Goal: Task Accomplishment & Management: Manage account settings

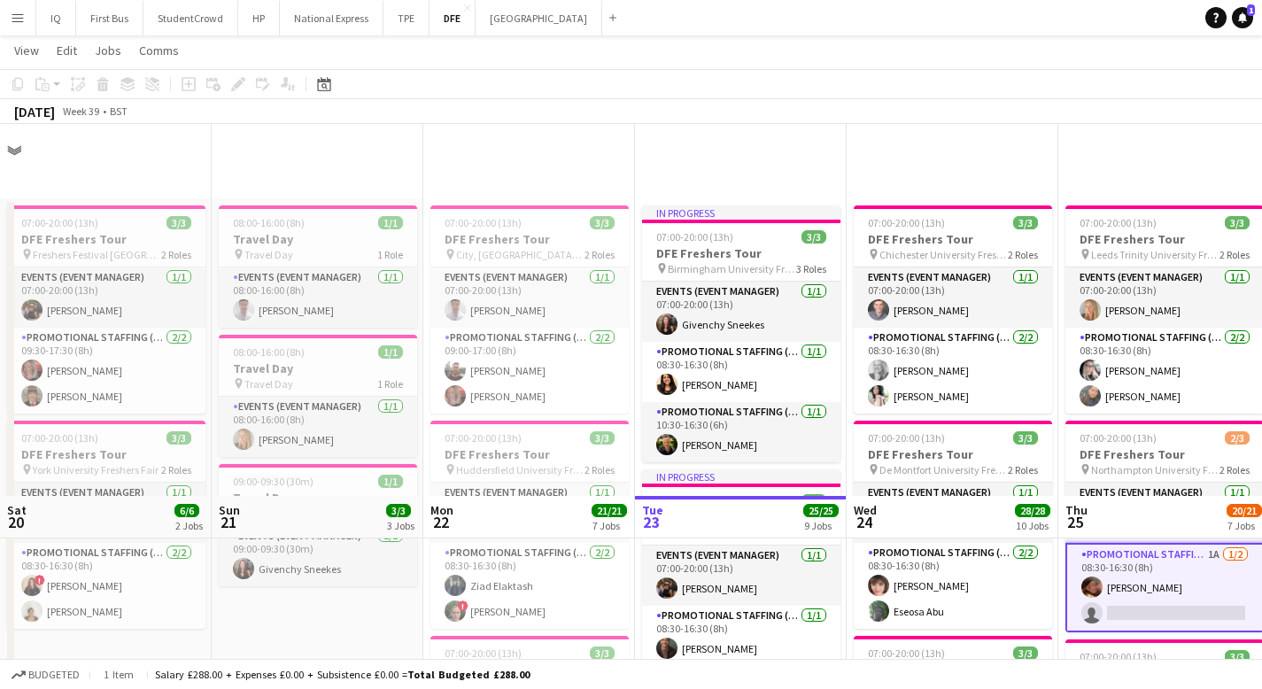
click at [1066, 543] on app-card-role "Promotional Staffing (Brand Ambassadors) 1A [DATE] 08:30-16:30 (8h) [PERSON_NAM…" at bounding box center [1165, 587] width 198 height 89
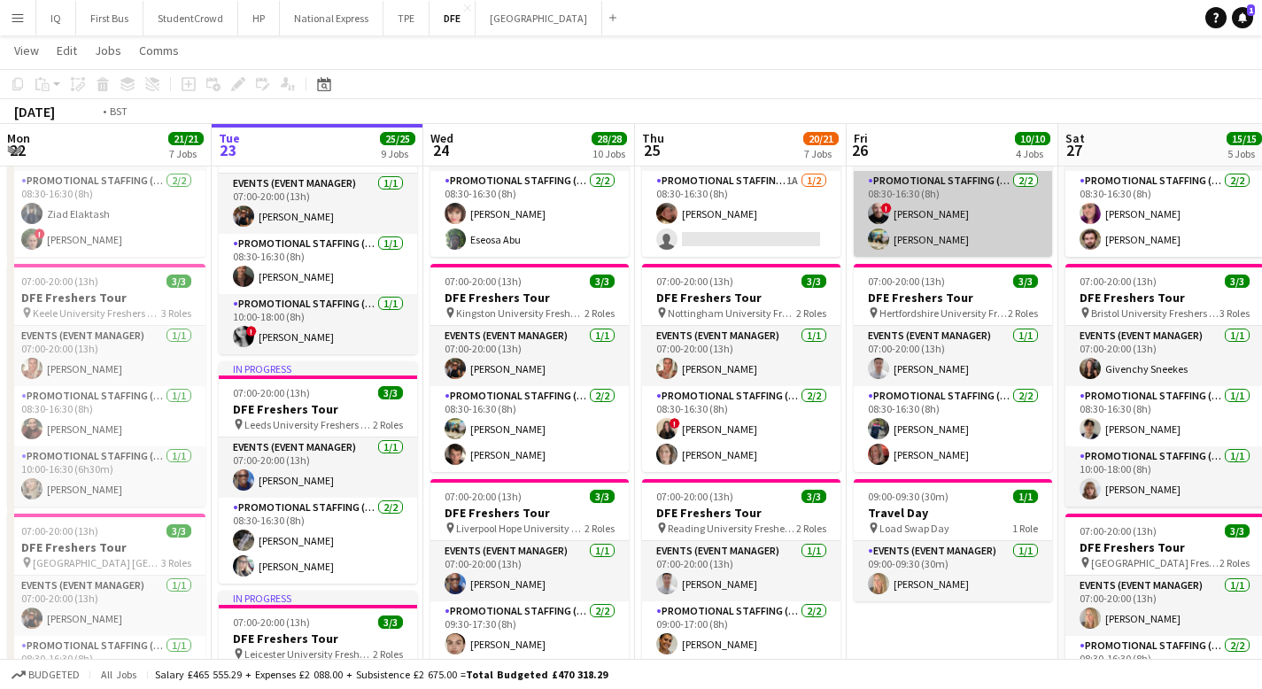
drag, startPoint x: 799, startPoint y: 232, endPoint x: 888, endPoint y: 213, distance: 91.6
click at [800, 232] on app-card-role "Promotional Staffing (Brand Ambassadors) 1A [DATE] 08:30-16:30 (8h) [PERSON_NAM…" at bounding box center [741, 214] width 198 height 86
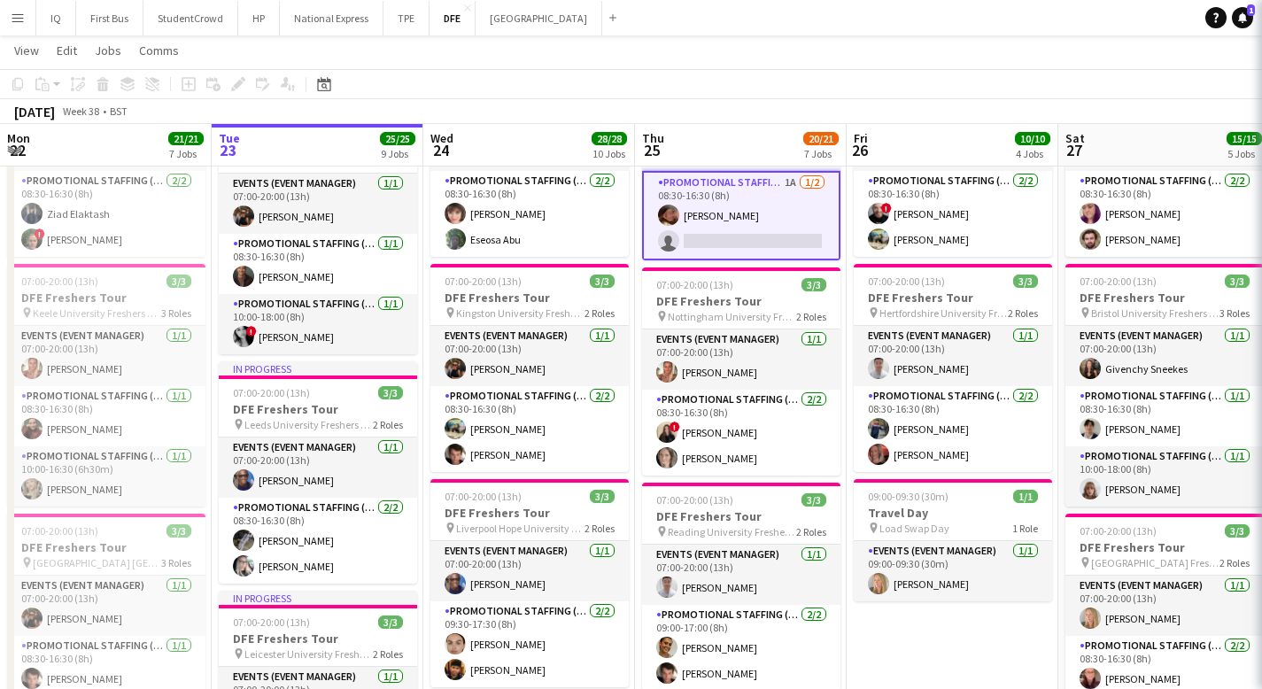
scroll to position [0, 423]
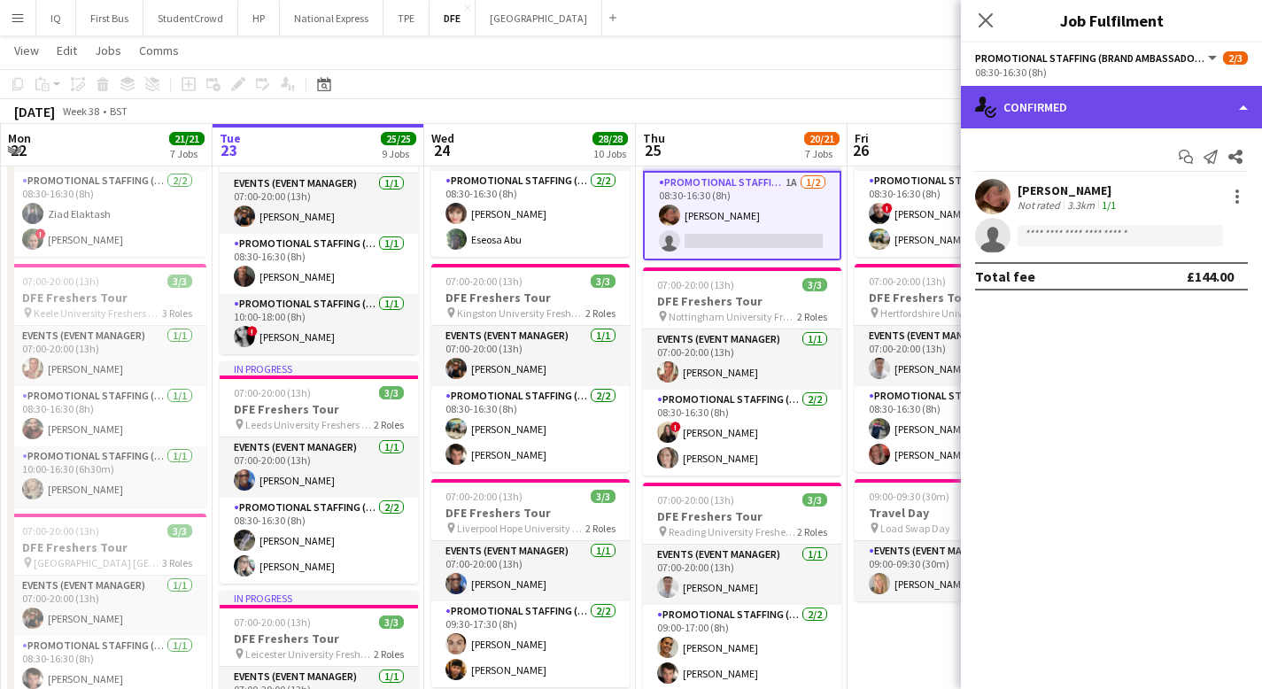
click at [1082, 115] on div "single-neutral-actions-check-2 Confirmed" at bounding box center [1111, 107] width 301 height 43
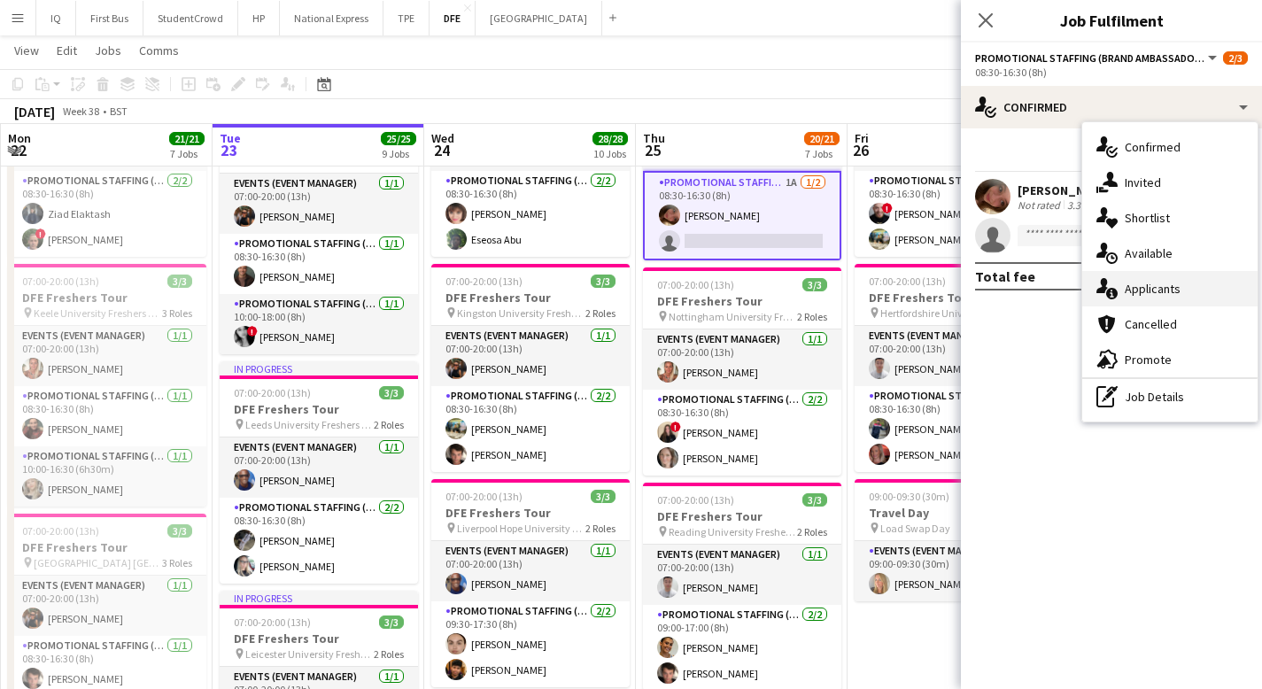
click at [1188, 297] on div "single-neutral-actions-information Applicants" at bounding box center [1169, 288] width 175 height 35
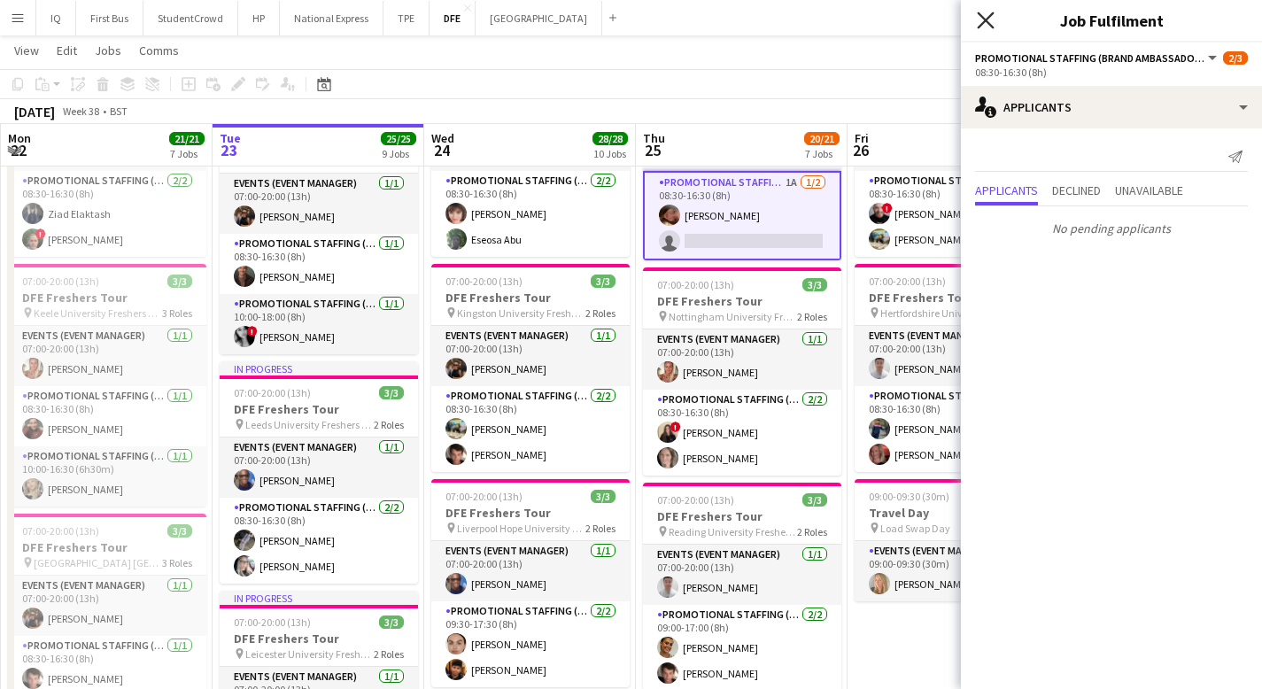
click at [980, 22] on icon "Close pop-in" at bounding box center [985, 20] width 17 height 17
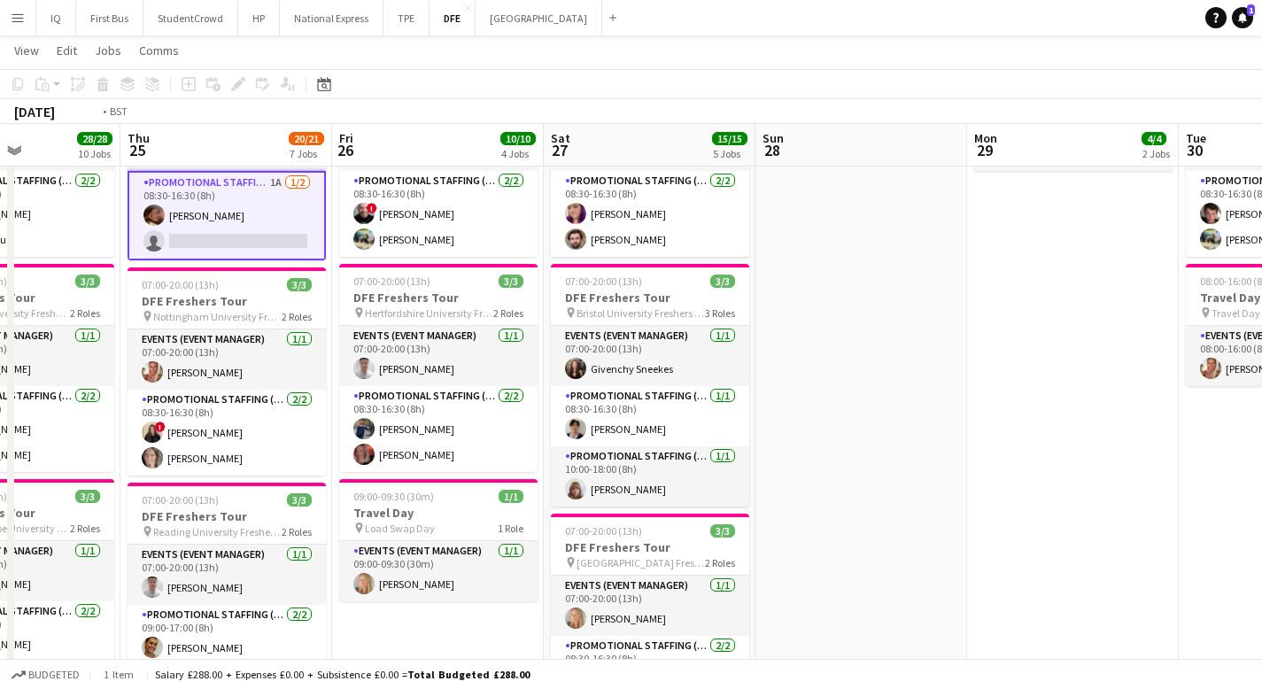
drag, startPoint x: 921, startPoint y: 396, endPoint x: 1275, endPoint y: 442, distance: 356.4
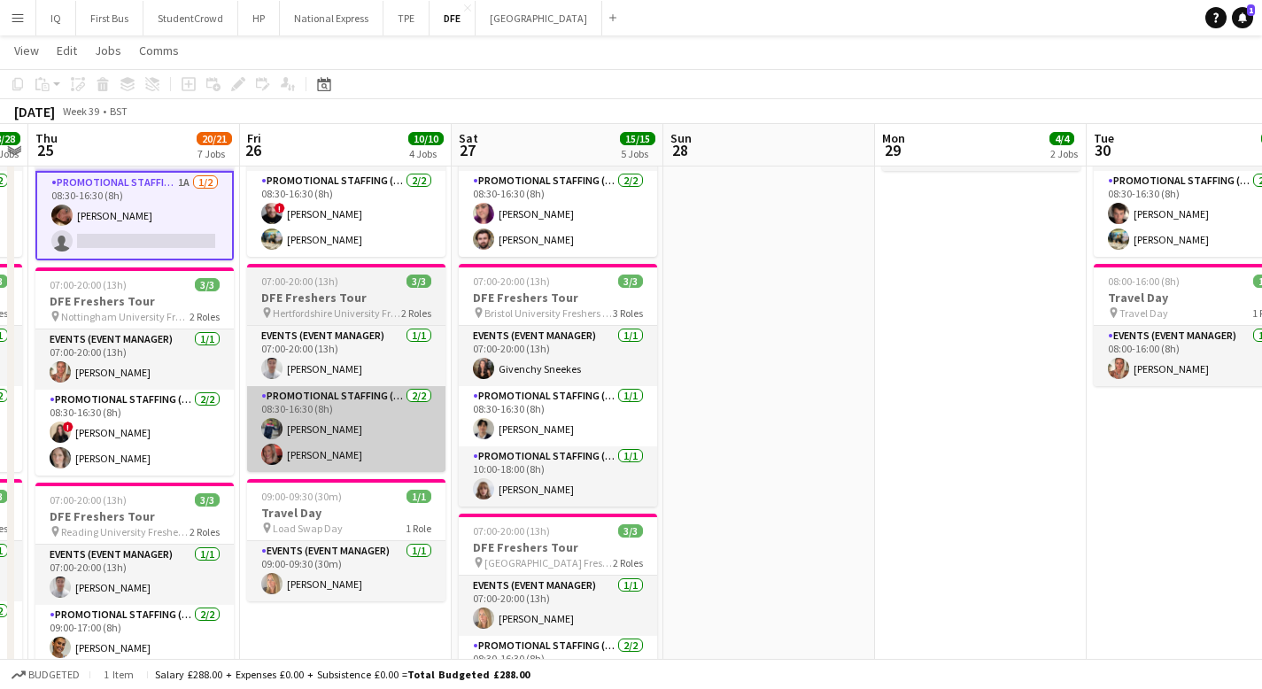
drag, startPoint x: 366, startPoint y: 400, endPoint x: 334, endPoint y: 395, distance: 32.3
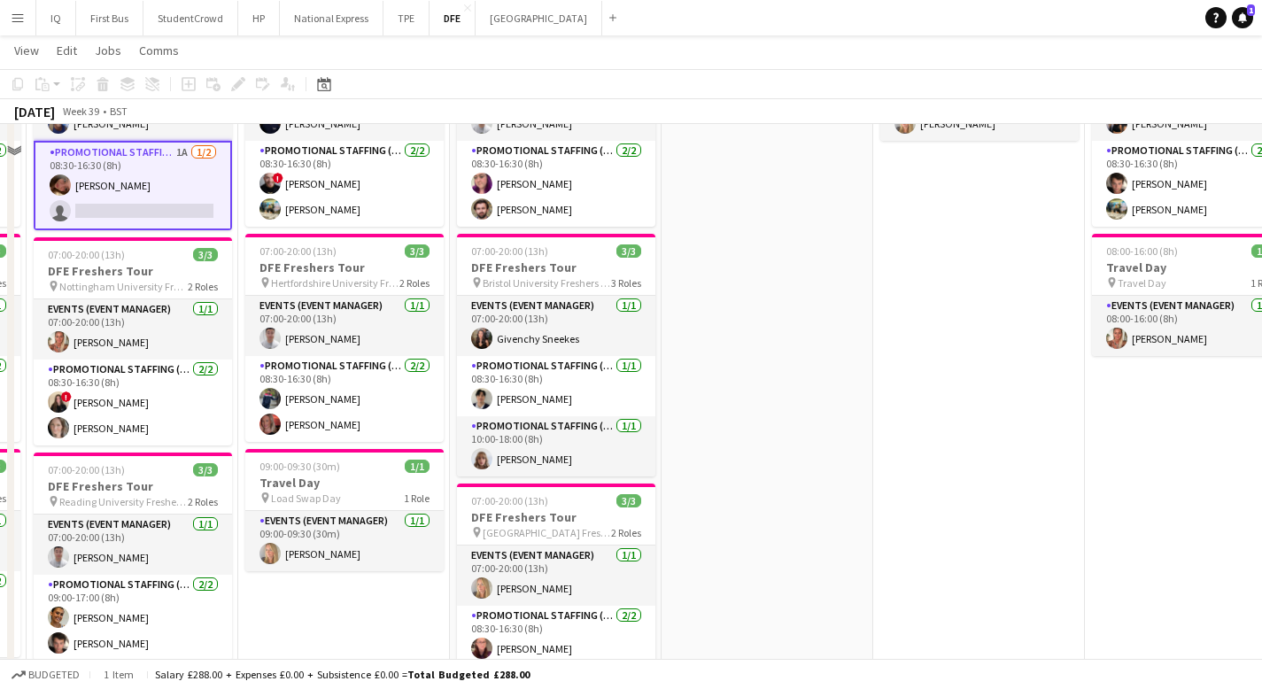
scroll to position [145, 0]
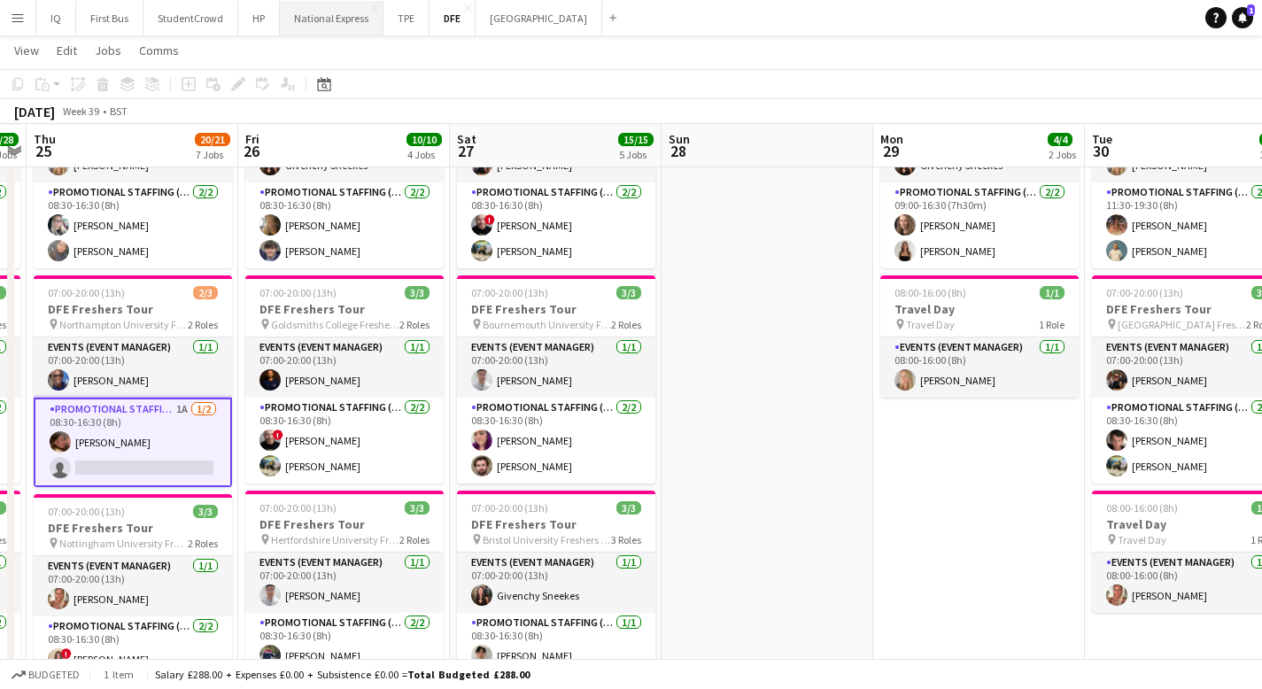
click at [341, 27] on button "National Express Close" at bounding box center [332, 18] width 104 height 35
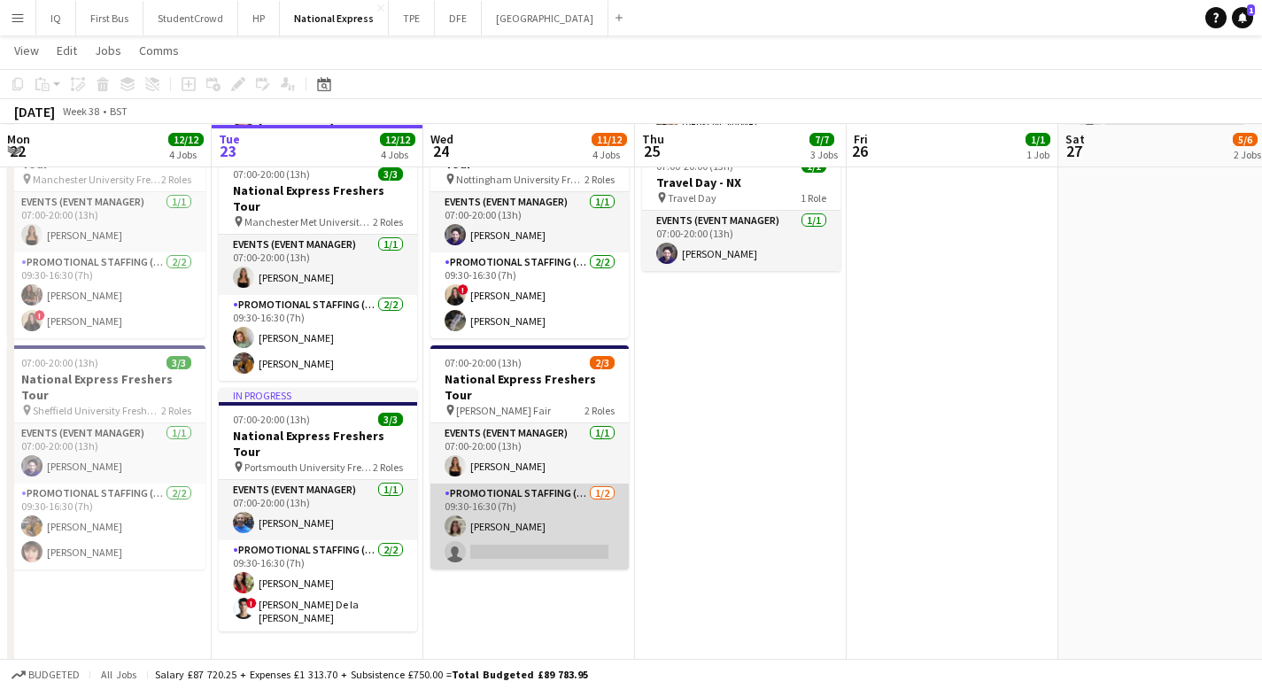
scroll to position [0, 423]
click at [545, 484] on app-card-role "Promotional Staffing (Brand Ambassadors) [DATE] 09:30-16:30 (7h) [PERSON_NAME] …" at bounding box center [530, 527] width 198 height 86
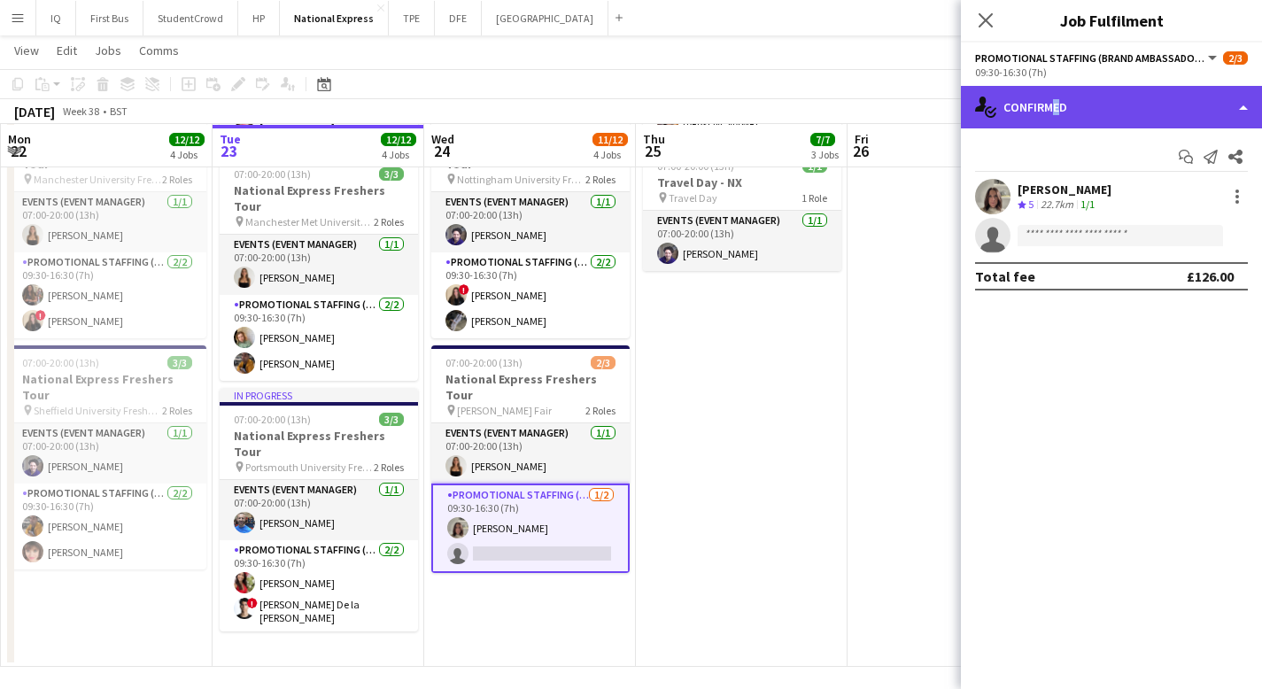
click at [1048, 104] on div "single-neutral-actions-check-2 Confirmed" at bounding box center [1111, 107] width 301 height 43
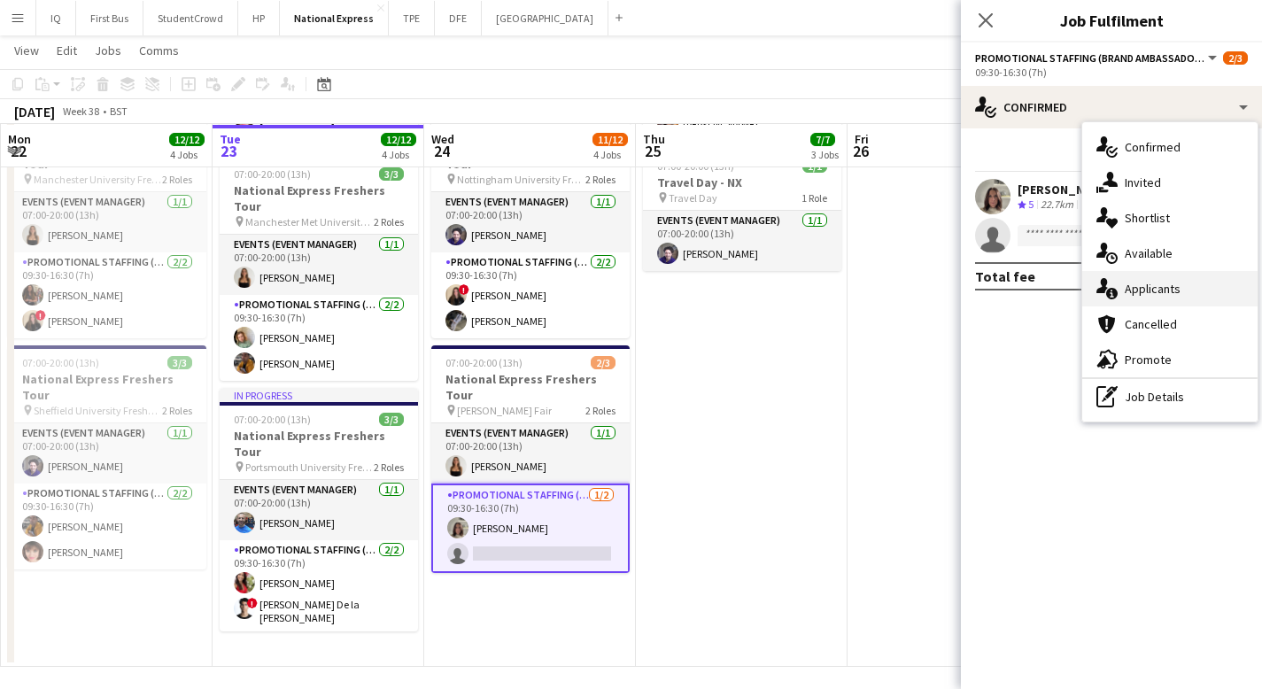
click at [1160, 293] on span "Applicants" at bounding box center [1153, 289] width 56 height 16
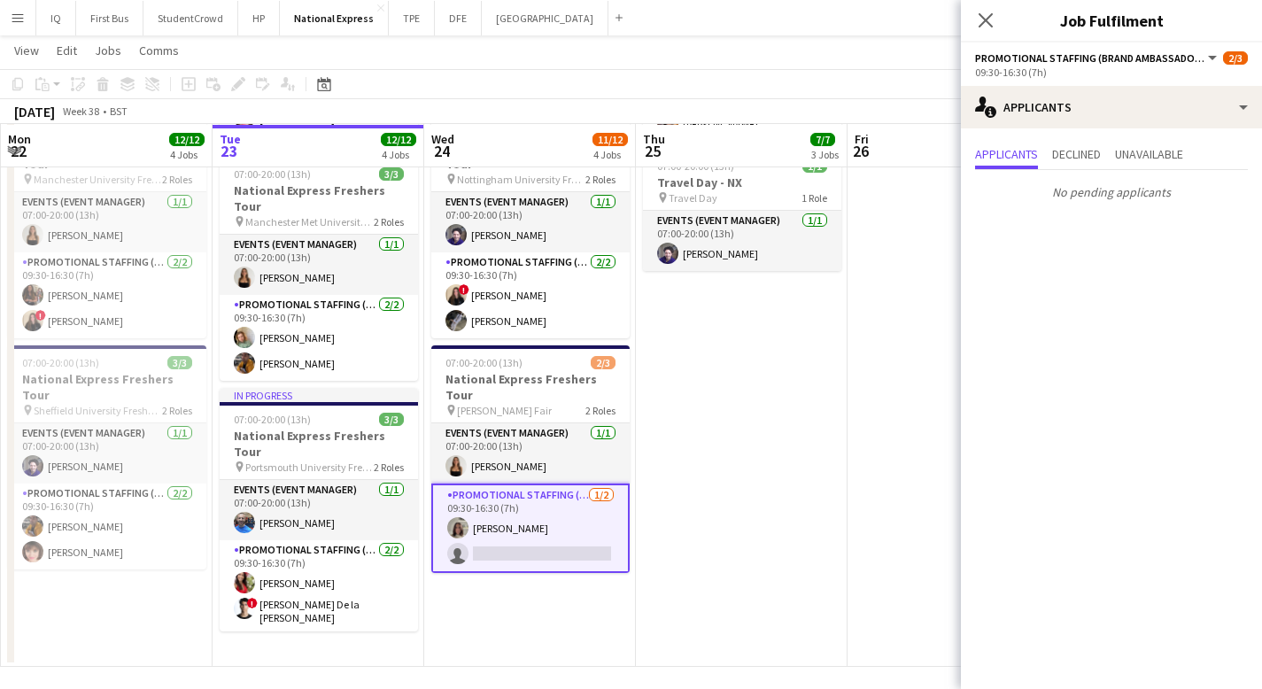
click at [987, 11] on app-icon "Close pop-in" at bounding box center [985, 20] width 21 height 21
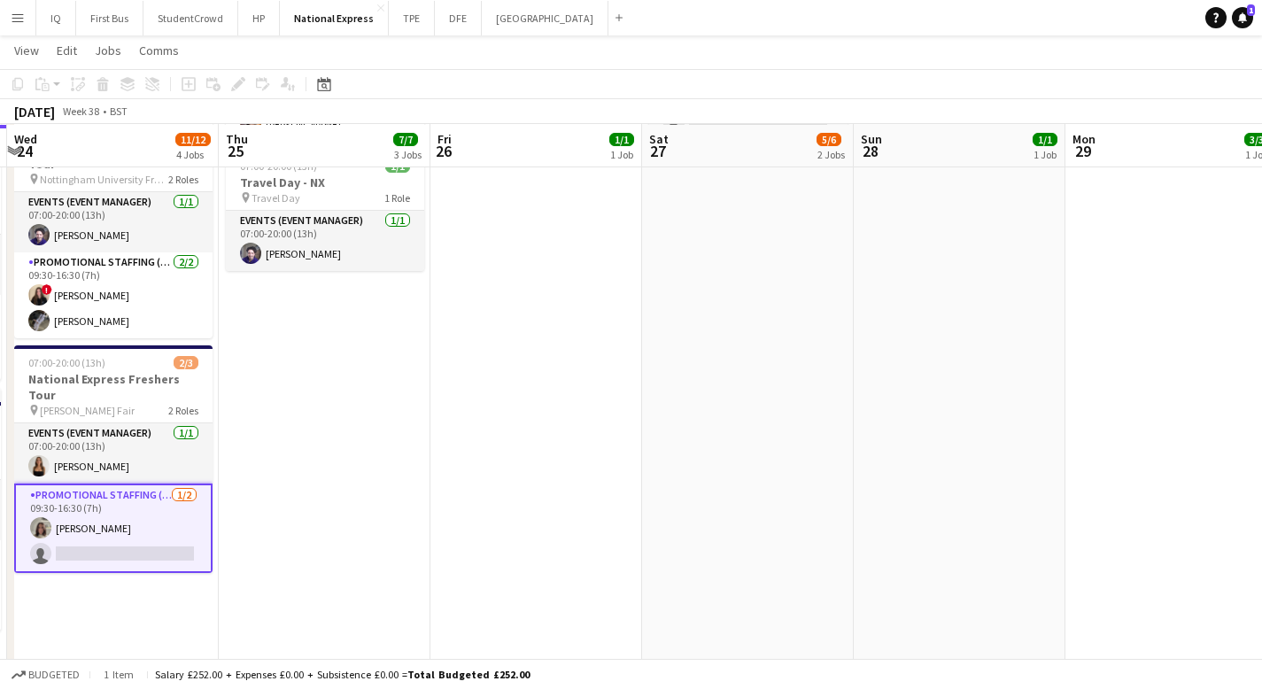
scroll to position [0, 627]
drag, startPoint x: 990, startPoint y: 335, endPoint x: 678, endPoint y: 345, distance: 312.9
click at [670, 346] on app-calendar-viewport "Sun 21 2/2 2 Jobs Mon 22 12/12 4 Jobs Tue 23 12/12 4 Jobs Wed 24 11/12 4 Jobs T…" at bounding box center [631, 91] width 1262 height 1152
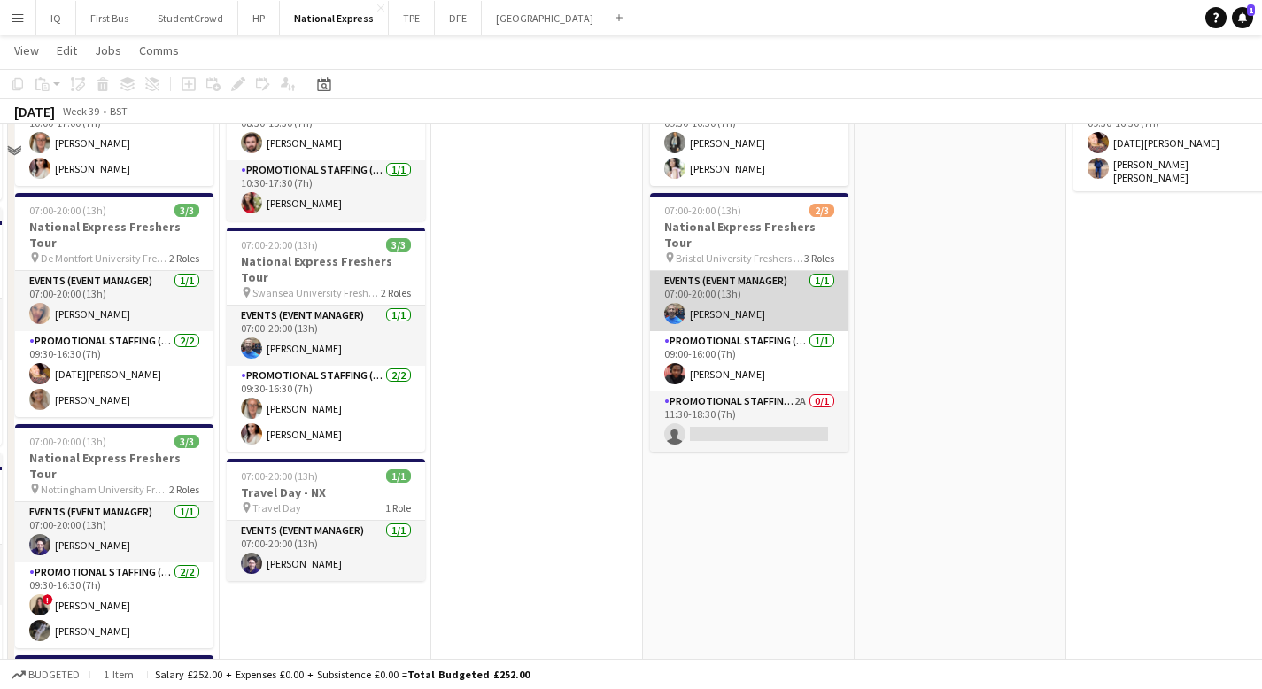
scroll to position [151, 0]
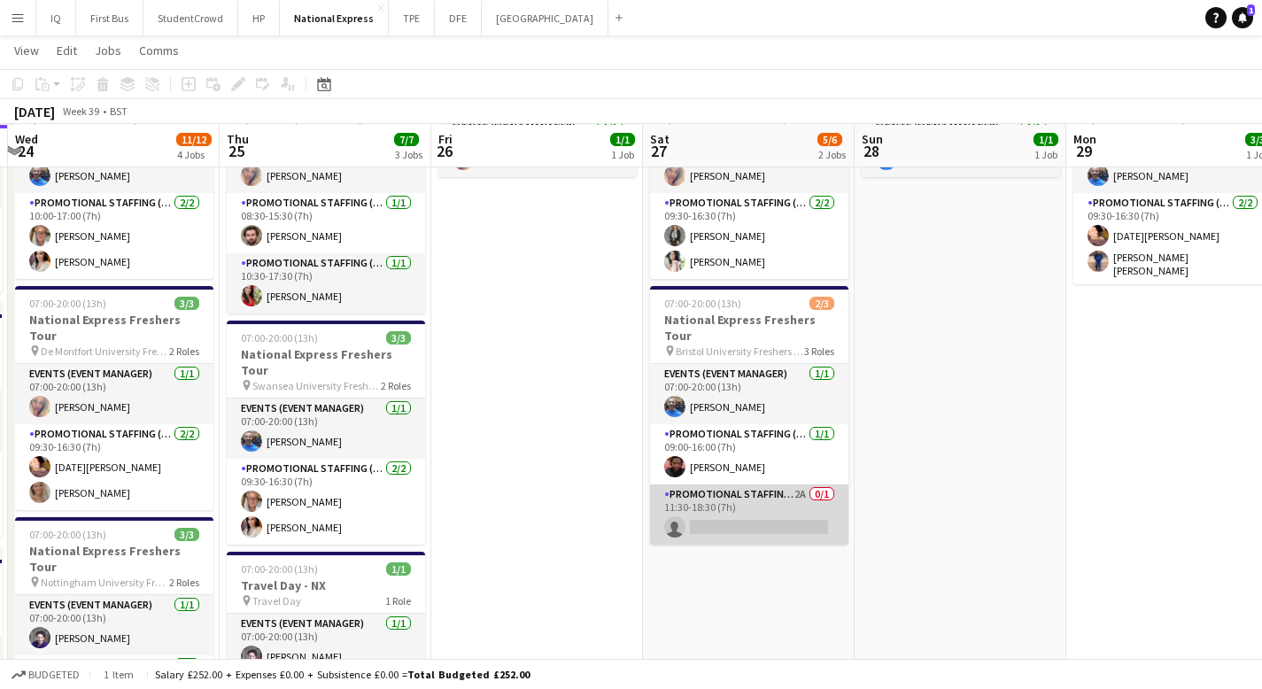
click at [741, 497] on app-card-role "Promotional Staffing (Brand Ambassadors) 2A 0/1 11:30-18:30 (7h) single-neutral…" at bounding box center [749, 515] width 198 height 60
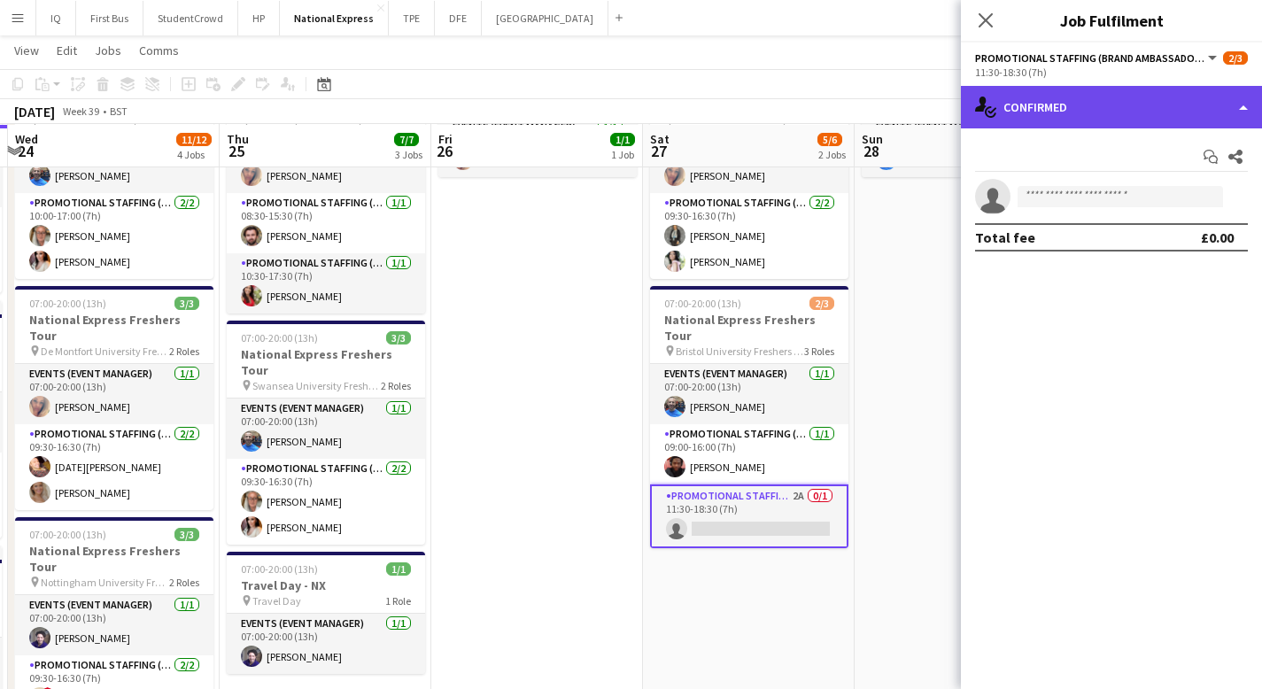
click at [1071, 115] on div "single-neutral-actions-check-2 Confirmed" at bounding box center [1111, 107] width 301 height 43
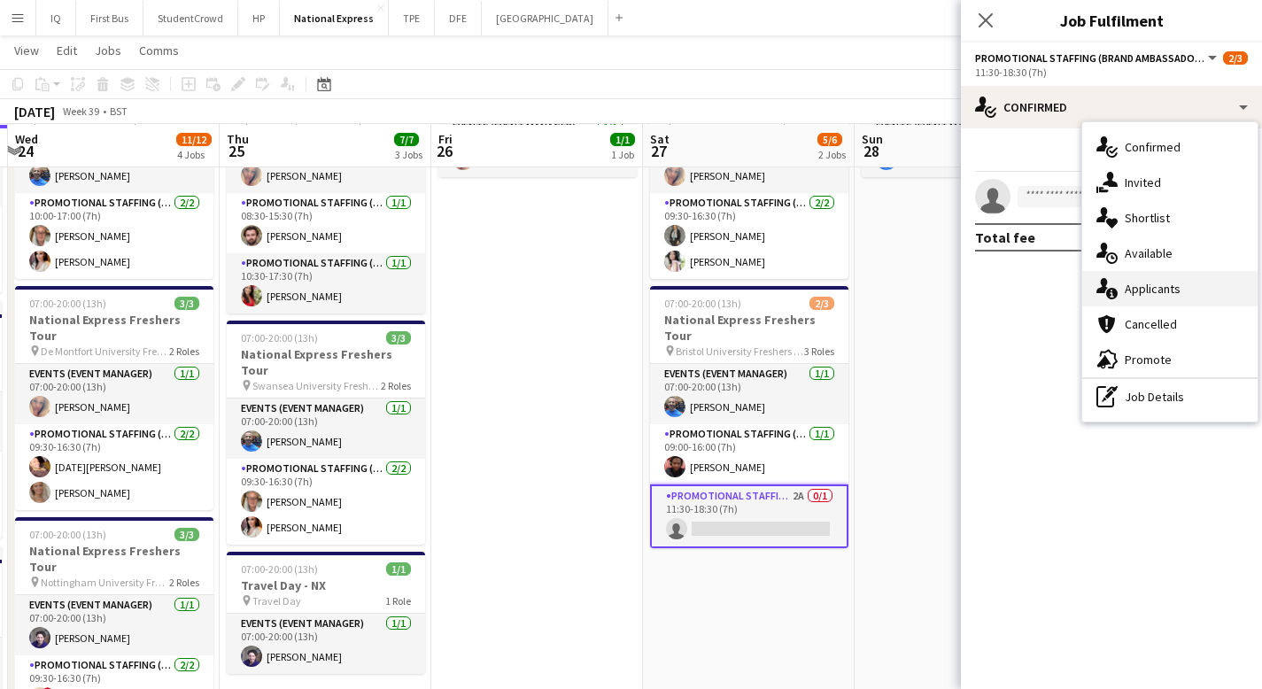
click at [1147, 299] on div "single-neutral-actions-information Applicants" at bounding box center [1169, 288] width 175 height 35
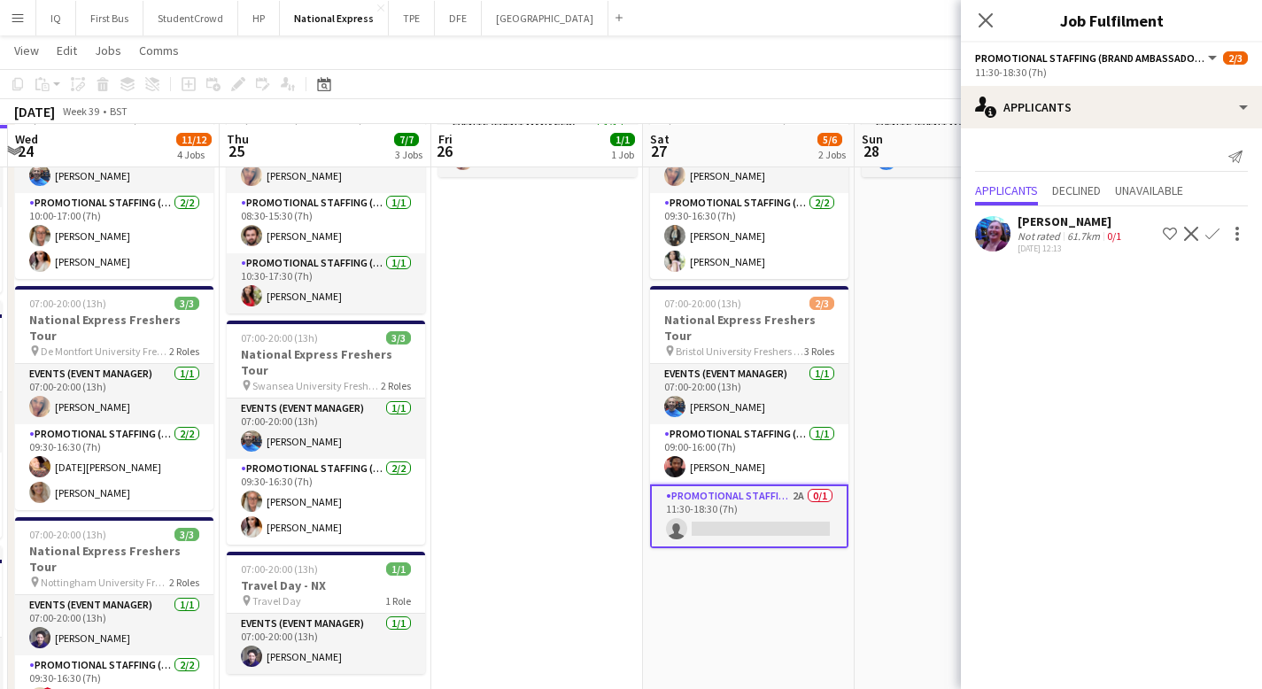
click at [1067, 238] on div "61.7km" at bounding box center [1084, 235] width 40 height 13
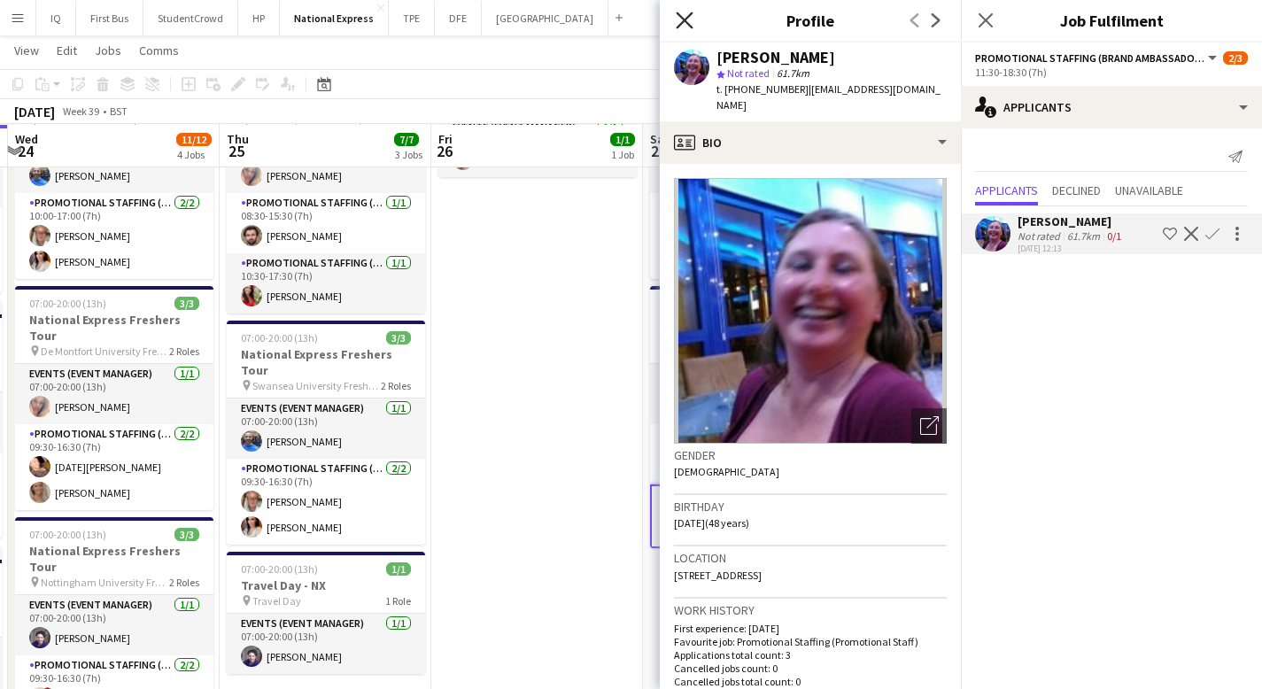
click at [687, 27] on icon "Close pop-in" at bounding box center [684, 20] width 17 height 17
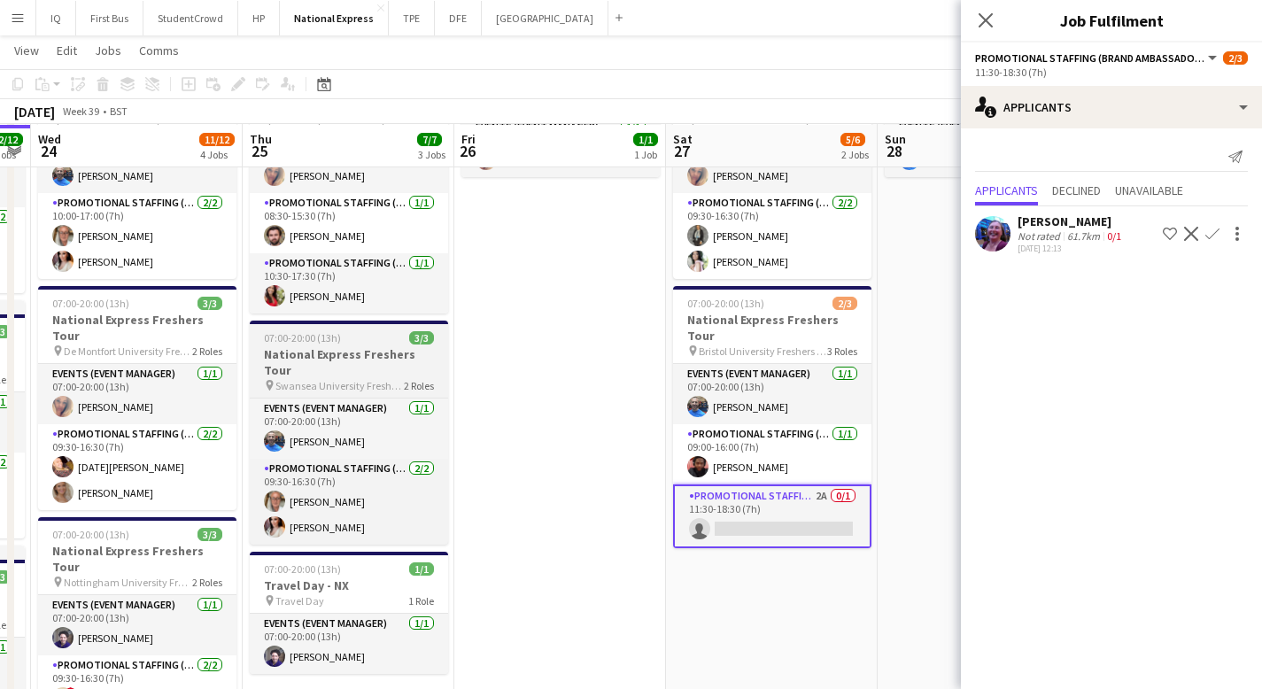
scroll to position [0, 602]
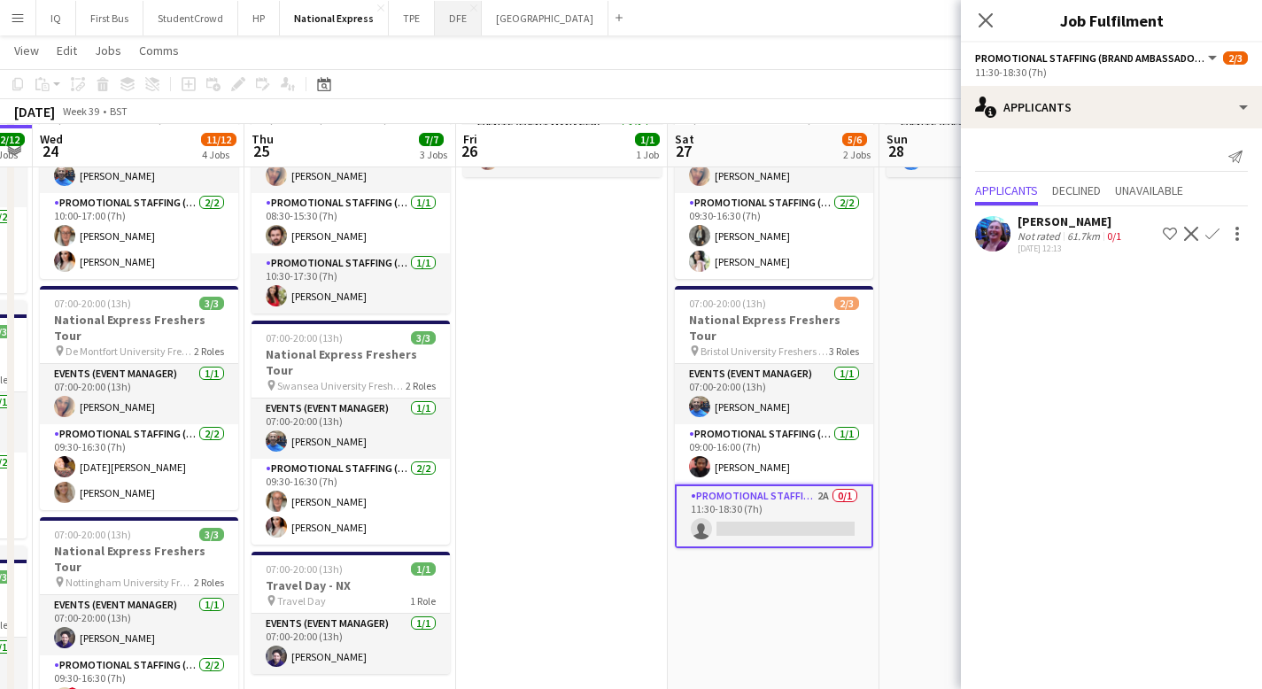
click at [455, 21] on button "DFE Close" at bounding box center [458, 18] width 47 height 35
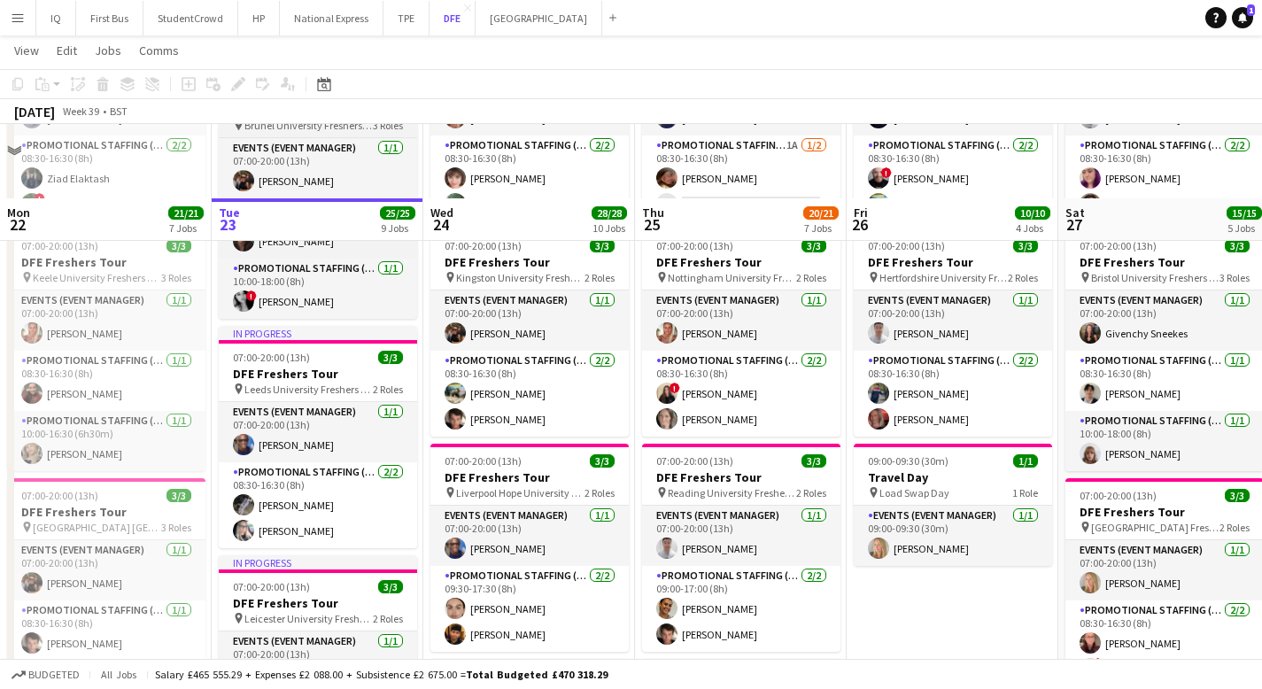
scroll to position [546, 0]
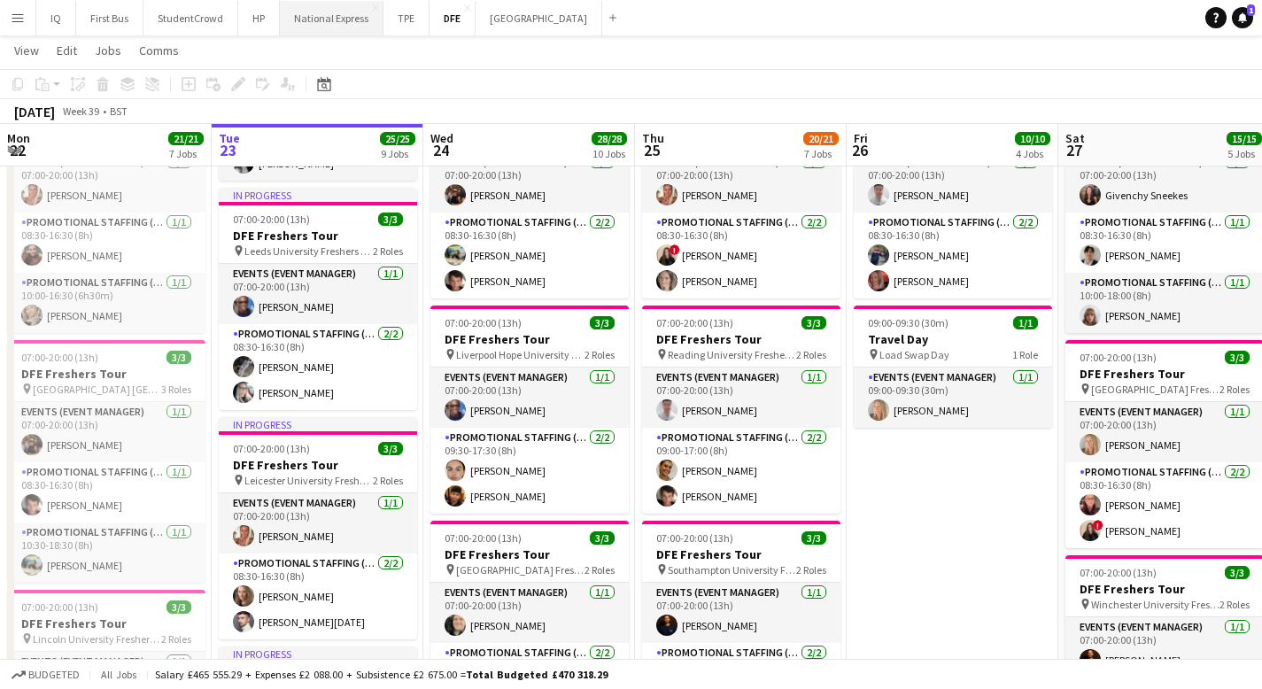
click at [331, 24] on button "National Express Close" at bounding box center [332, 18] width 104 height 35
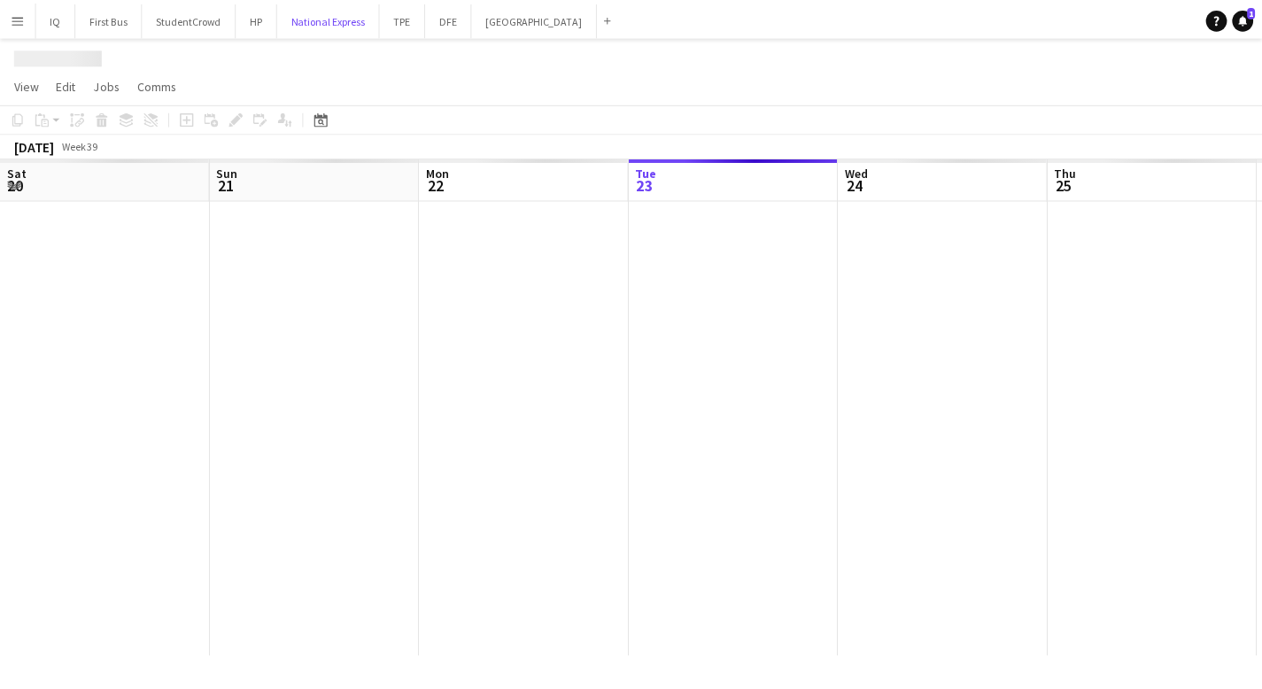
scroll to position [0, 423]
